Goal: Information Seeking & Learning: Learn about a topic

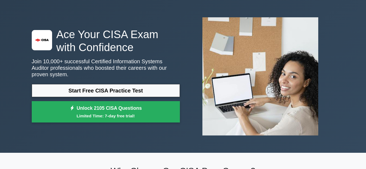
scroll to position [27, 0]
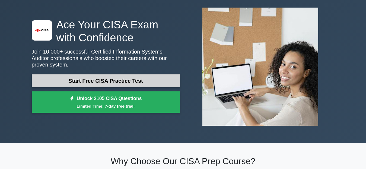
click at [125, 80] on link "Start Free CISA Practice Test" at bounding box center [106, 81] width 148 height 13
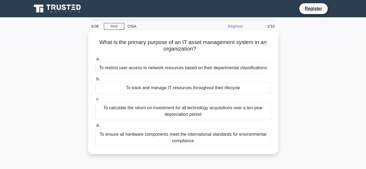
click at [101, 86] on div "To track and manage IT resources throughout their lifecycle" at bounding box center [183, 87] width 176 height 11
click at [95, 81] on input "b. To track and manage IT resources throughout their lifecycle" at bounding box center [95, 80] width 0 height 4
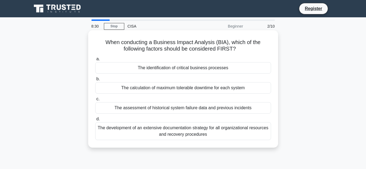
click at [151, 72] on div "The identification of critical business processes" at bounding box center [183, 67] width 176 height 11
click at [95, 61] on input "a. The identification of critical business processes" at bounding box center [95, 59] width 0 height 4
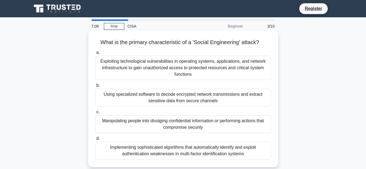
click at [165, 155] on div "Implementing sophisticated algorithms that automatically identify and exploit a…" at bounding box center [183, 151] width 176 height 18
click at [95, 141] on input "d. Implementing sophisticated algorithms that automatically identify and exploi…" at bounding box center [95, 139] width 0 height 4
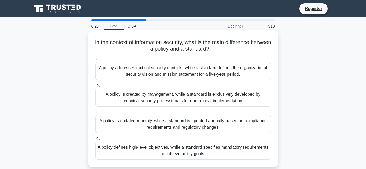
click at [193, 75] on div "A policy addresses tactical security controls, while a standard defines the org…" at bounding box center [183, 71] width 176 height 18
click at [95, 61] on input "a. A policy addresses tactical security controls, while a standard defines the …" at bounding box center [95, 59] width 0 height 4
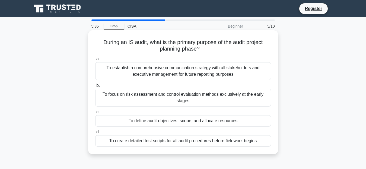
click at [195, 75] on div "To establish a comprehensive communication strategy with all stakeholders and e…" at bounding box center [183, 71] width 176 height 18
click at [95, 61] on input "a. To establish a comprehensive communication strategy with all stakeholders an…" at bounding box center [95, 59] width 0 height 4
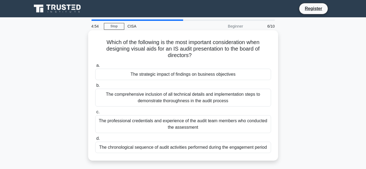
click at [189, 97] on div "The comprehensive inclusion of all technical details and implementation steps t…" at bounding box center [183, 98] width 176 height 18
click at [95, 88] on input "b. The comprehensive inclusion of all technical details and implementation step…" at bounding box center [95, 86] width 0 height 4
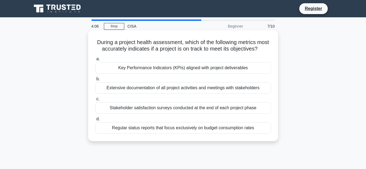
click at [211, 74] on div "Key Performance Indicators (KPIs) aligned with project deliverables" at bounding box center [183, 67] width 176 height 11
click at [95, 61] on input "a. Key Performance Indicators (KPIs) aligned with project deliverables" at bounding box center [95, 59] width 0 height 4
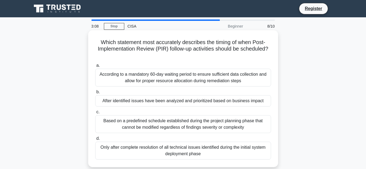
click at [195, 125] on div "Based on a predefined schedule established during the project planning phase th…" at bounding box center [183, 125] width 176 height 18
click at [95, 114] on input "c. Based on a predefined schedule established during the project planning phase…" at bounding box center [95, 113] width 0 height 4
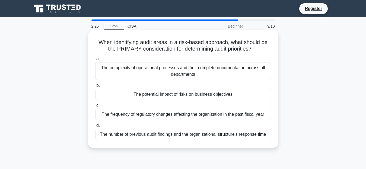
click at [150, 116] on div "The frequency of regulatory changes affecting the organization in the past fisc…" at bounding box center [183, 114] width 176 height 11
click at [153, 116] on div "The frequency of regulatory changes affecting the organization in the past fisc…" at bounding box center [183, 114] width 176 height 11
click at [95, 108] on input "c. The frequency of regulatory changes affecting the organization in the past f…" at bounding box center [95, 106] width 0 height 4
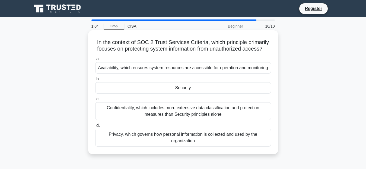
click at [164, 147] on div "Privacy, which governs how personal information is collected and used by the or…" at bounding box center [183, 138] width 176 height 18
click at [95, 128] on input "d. Privacy, which governs how personal information is collected and used by the…" at bounding box center [95, 126] width 0 height 4
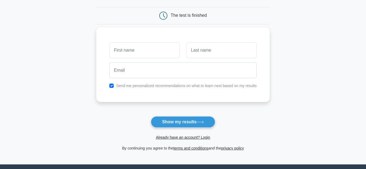
scroll to position [54, 0]
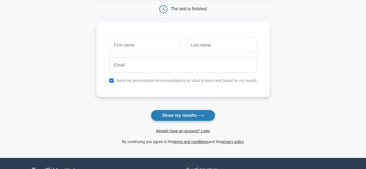
click at [200, 117] on icon at bounding box center [200, 115] width 7 height 3
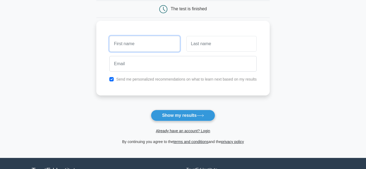
click at [143, 46] on input "text" at bounding box center [144, 44] width 70 height 16
type input "gamtzi"
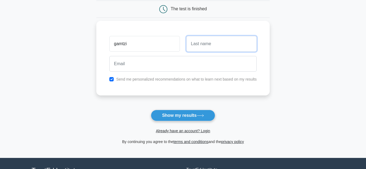
click at [203, 43] on input "text" at bounding box center [221, 44] width 70 height 16
type input "gilbuena"
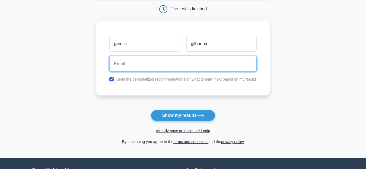
click at [187, 64] on input "email" at bounding box center [182, 64] width 147 height 16
type input "christmagilbuena.d@gmail.com"
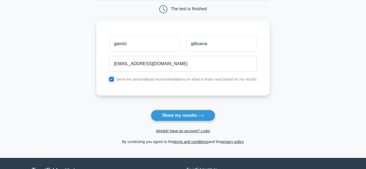
click at [110, 79] on input "checkbox" at bounding box center [111, 79] width 4 height 4
checkbox input "false"
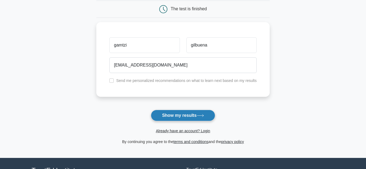
click at [192, 117] on button "Show my results" at bounding box center [183, 115] width 64 height 11
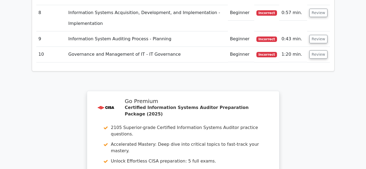
scroll to position [1003, 0]
